Goal: Task Accomplishment & Management: Manage account settings

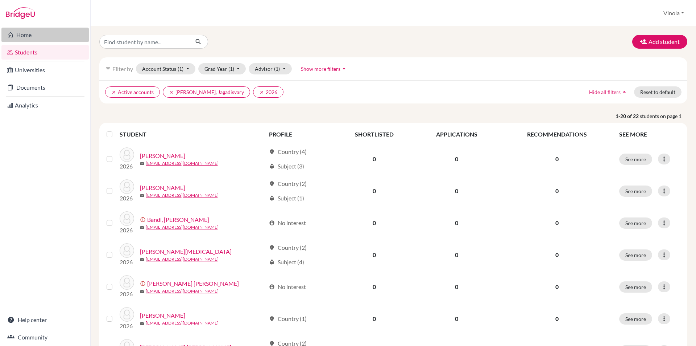
click at [22, 36] on link "Home" at bounding box center [44, 35] width 87 height 15
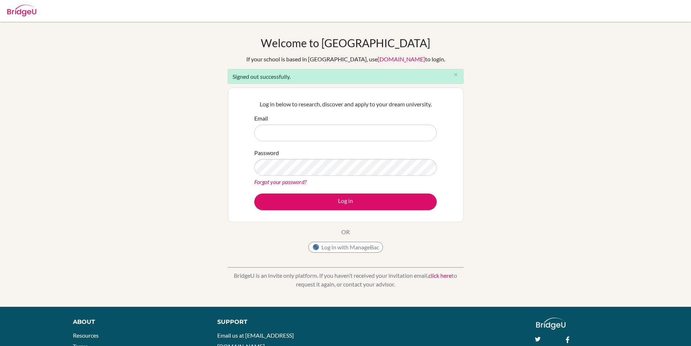
type input "[EMAIL_ADDRESS][PERSON_NAME][DOMAIN_NAME]"
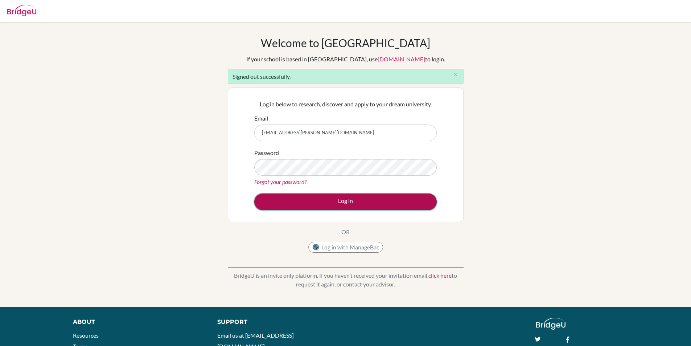
click at [281, 202] on button "Log in" at bounding box center [345, 201] width 182 height 17
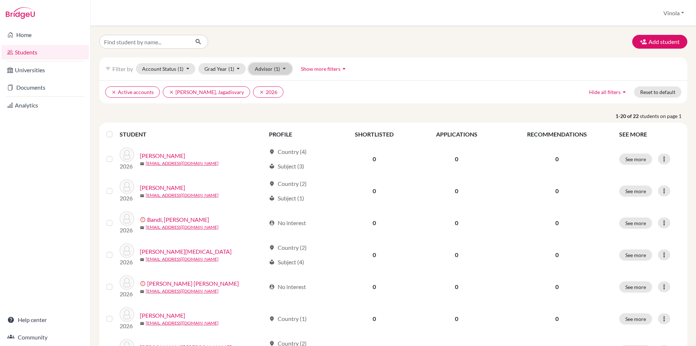
click at [280, 70] on button "Advisor (1)" at bounding box center [270, 68] width 43 height 11
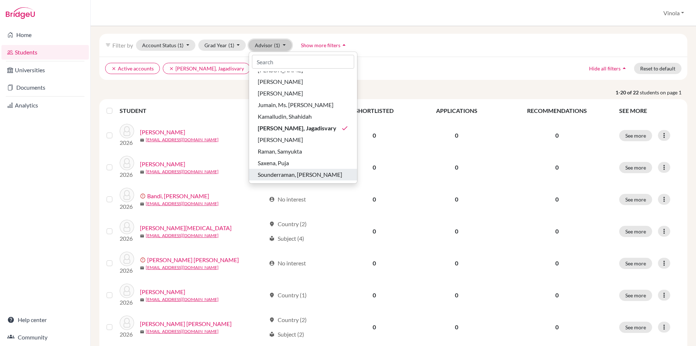
scroll to position [36, 0]
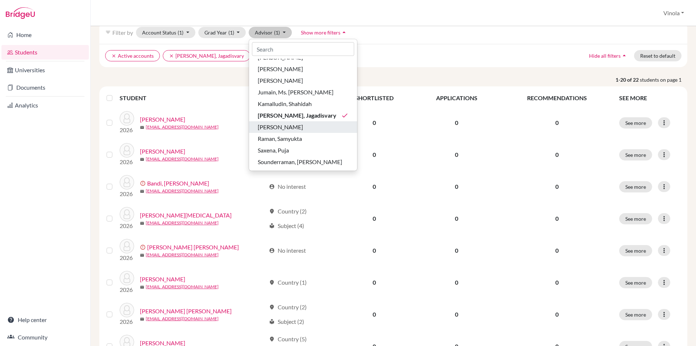
click at [289, 127] on span "Pandey, Snigdha" at bounding box center [280, 127] width 45 height 9
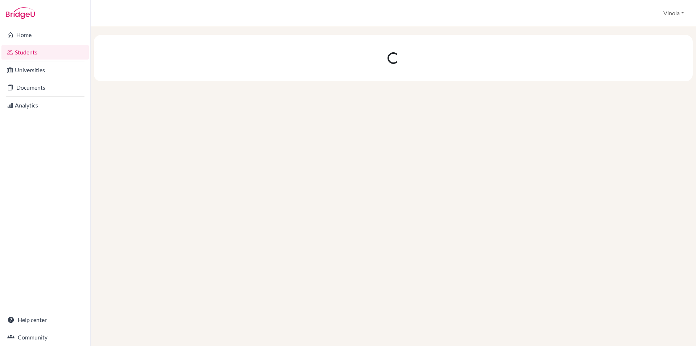
scroll to position [0, 0]
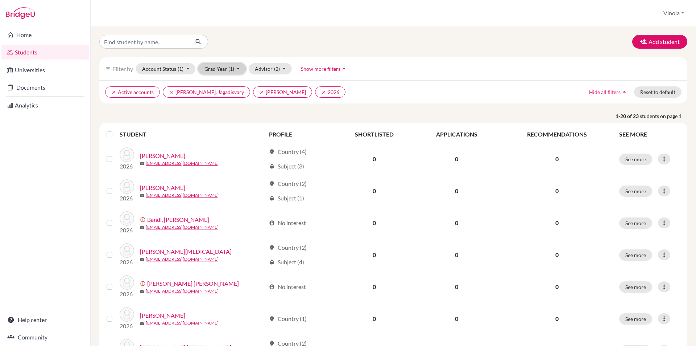
click at [233, 70] on span "(1)" at bounding box center [231, 69] width 6 height 6
click at [175, 67] on button "Account Status (1)" at bounding box center [165, 68] width 59 height 11
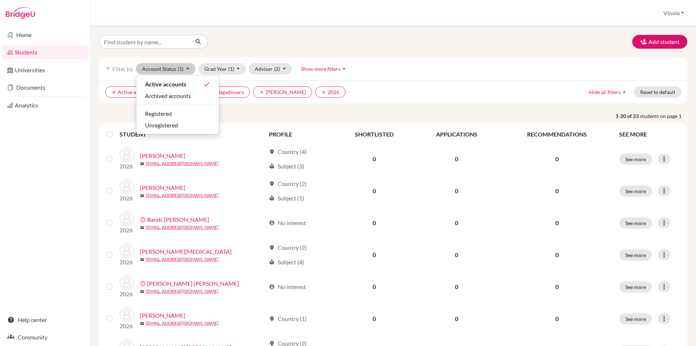
click at [285, 45] on div at bounding box center [194, 42] width 200 height 14
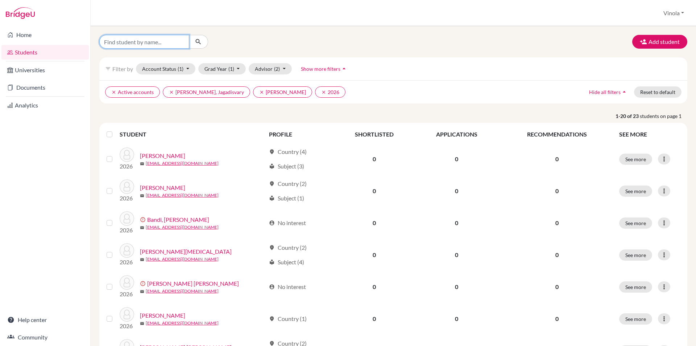
click at [143, 44] on input "Find student by name..." at bounding box center [144, 42] width 90 height 14
type input "snigdha"
click at [197, 41] on icon "submit" at bounding box center [198, 41] width 7 height 7
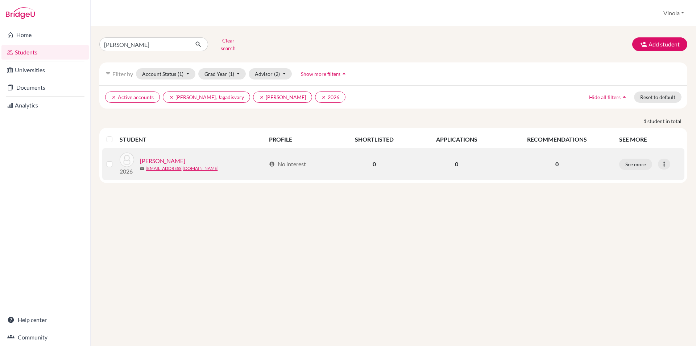
click at [158, 156] on link "pandey, snigdha" at bounding box center [162, 160] width 45 height 9
click at [663, 161] on icon at bounding box center [664, 163] width 7 height 7
click at [637, 175] on button "Edit student" at bounding box center [632, 179] width 57 height 12
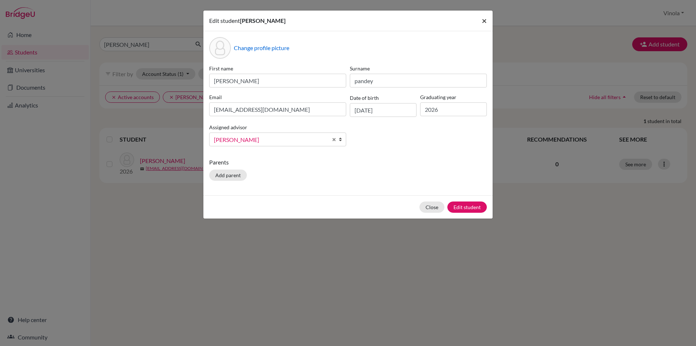
click at [485, 21] on span "×" at bounding box center [484, 20] width 5 height 11
